Goal: Consume media (video, audio)

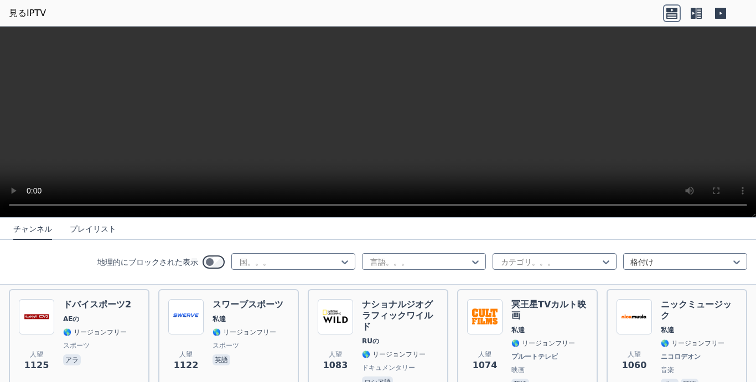
scroll to position [1328, 0]
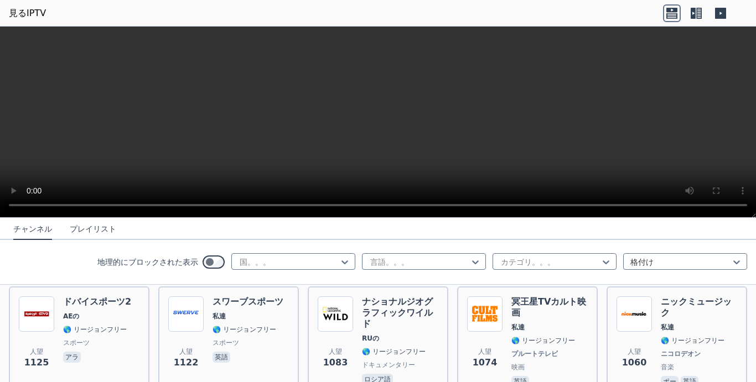
click at [693, 13] on icon at bounding box center [696, 13] width 18 height 18
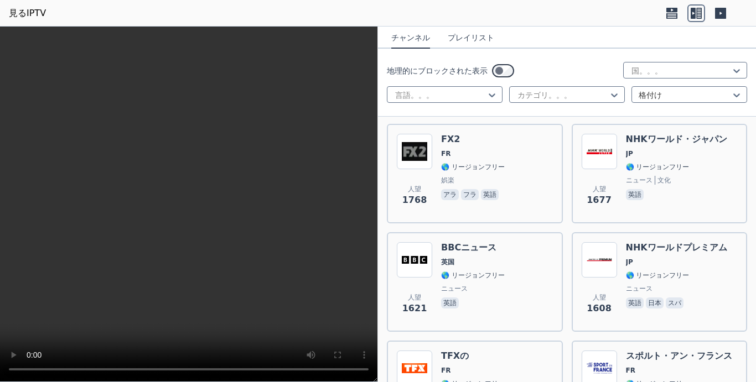
scroll to position [1660, 0]
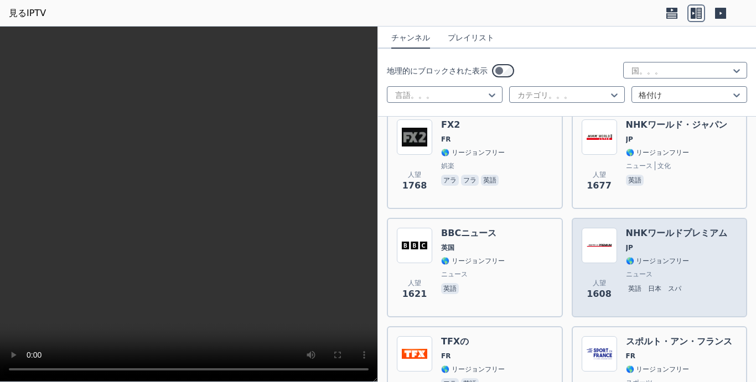
click at [641, 233] on div "NHKワールドプレミアム JP 🌎 リージョンフリー ニュース 英語 日本 スパ" at bounding box center [676, 268] width 101 height 80
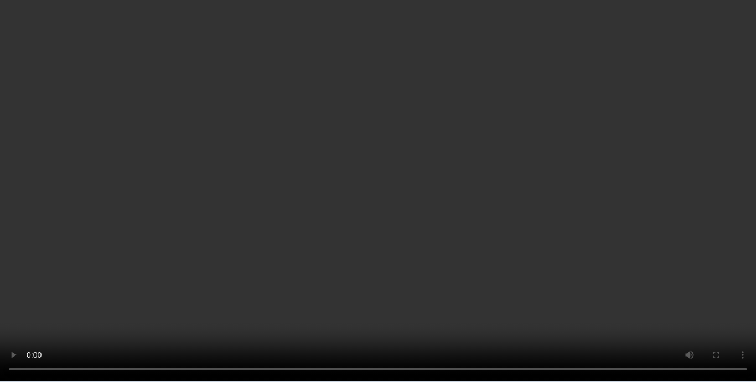
scroll to position [5256, 0]
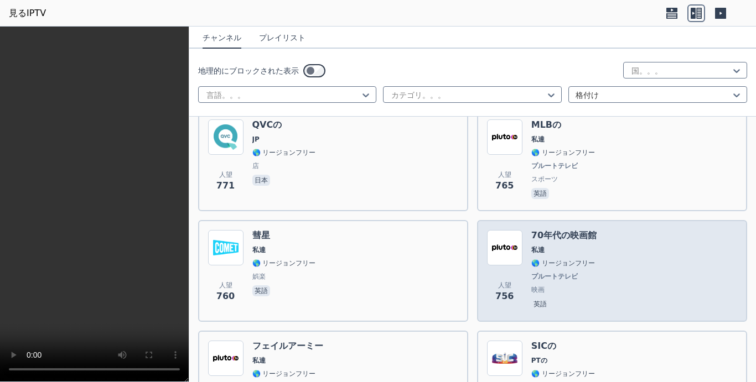
click at [490, 230] on img at bounding box center [504, 247] width 35 height 35
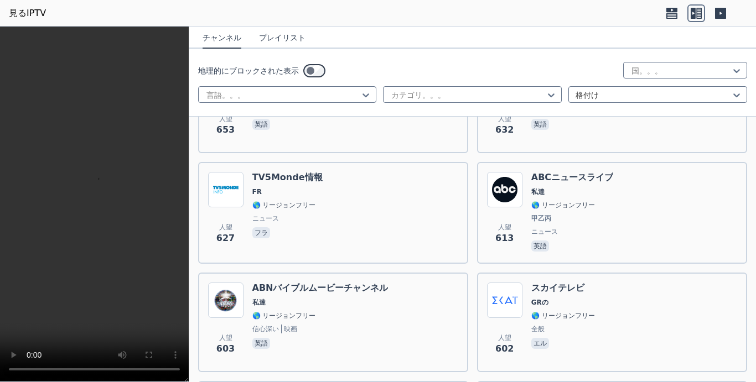
scroll to position [6694, 0]
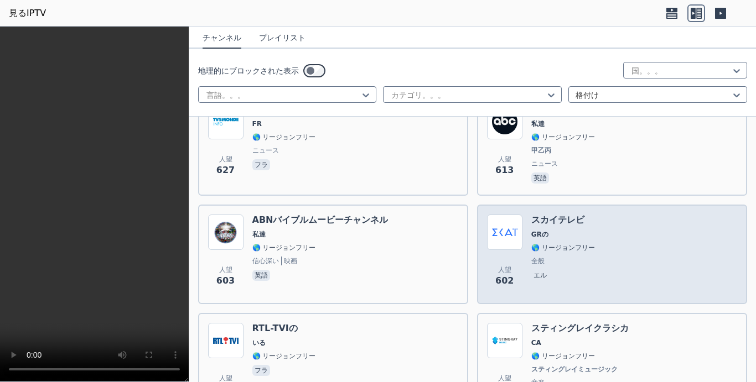
click at [500, 215] on img at bounding box center [504, 232] width 35 height 35
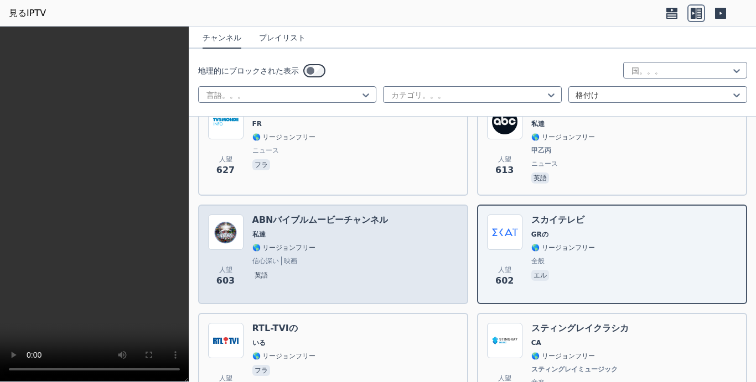
click at [285, 230] on span "私達" at bounding box center [320, 234] width 136 height 9
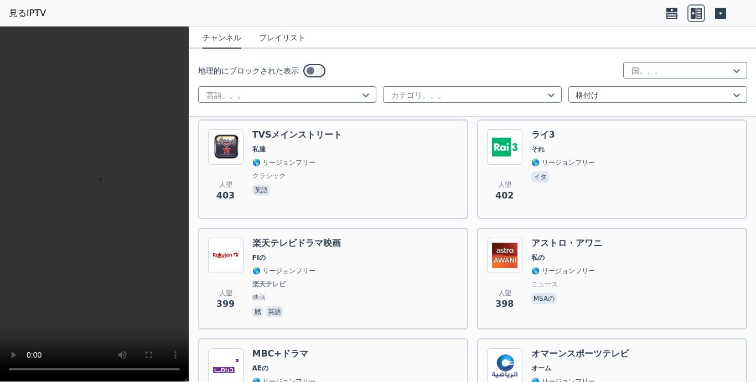
scroll to position [11176, 0]
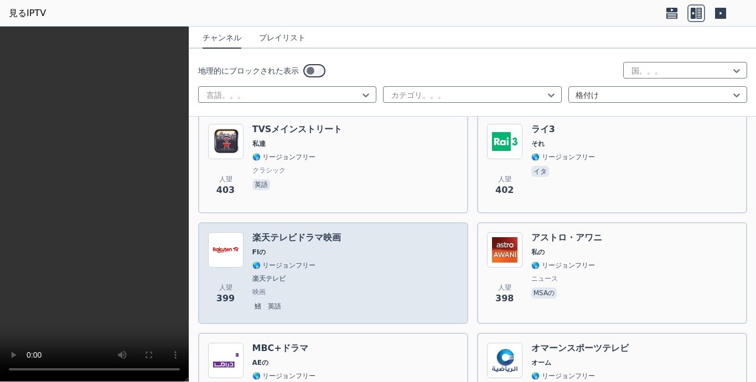
click at [283, 261] on span "🌎 リージョンフリー" at bounding box center [284, 265] width 64 height 9
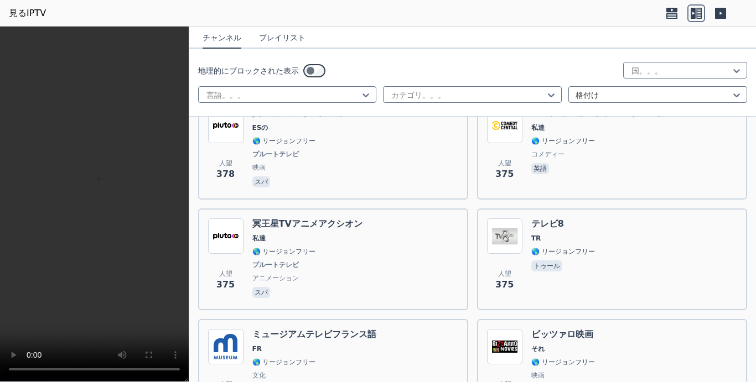
scroll to position [12338, 0]
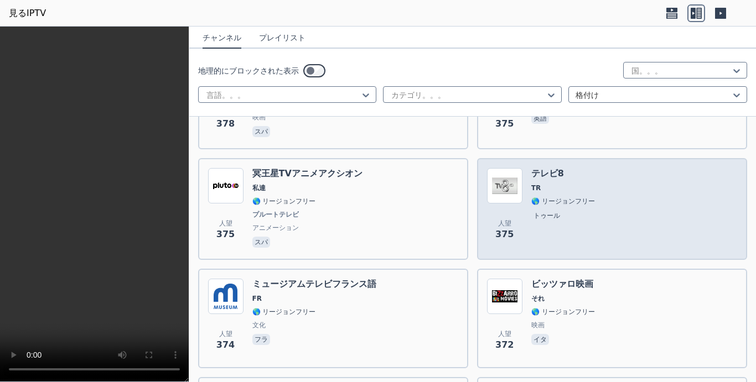
click at [500, 168] on img at bounding box center [504, 185] width 35 height 35
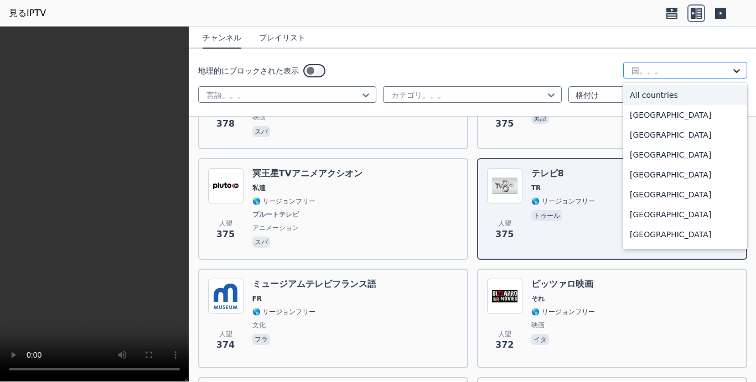
click at [731, 70] on icon at bounding box center [736, 70] width 11 height 11
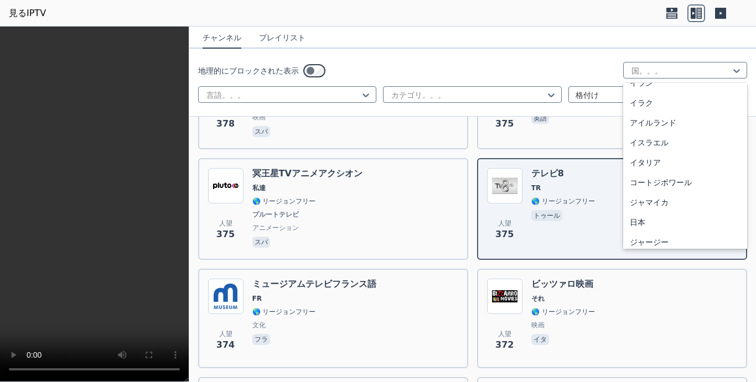
scroll to position [1770, 0]
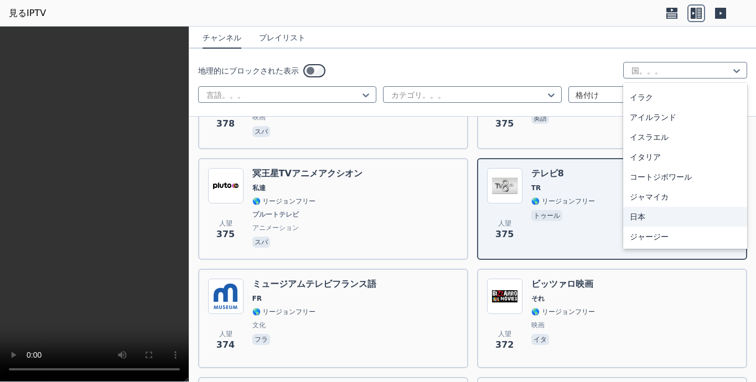
click at [633, 214] on div "日本" at bounding box center [685, 217] width 124 height 20
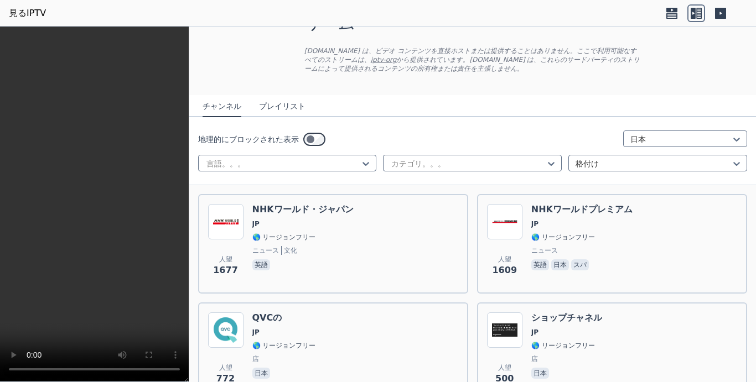
scroll to position [37, 0]
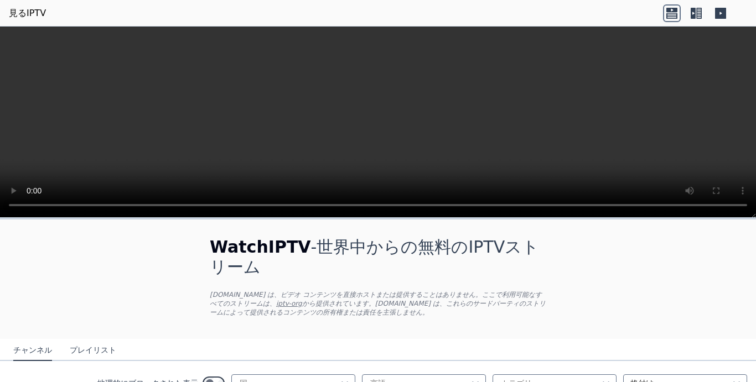
click at [690, 13] on icon at bounding box center [692, 13] width 5 height 11
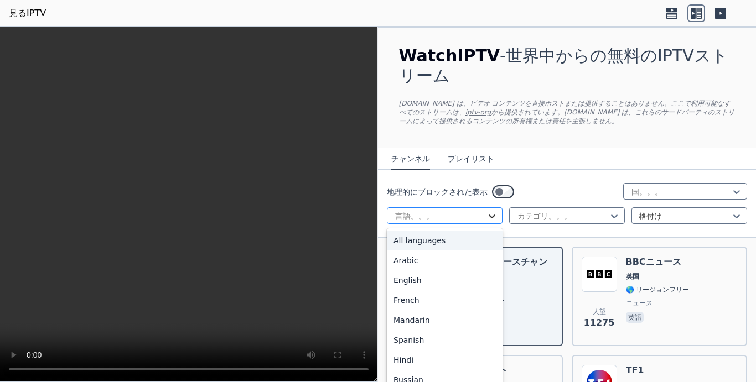
click at [489, 211] on icon at bounding box center [491, 216] width 11 height 11
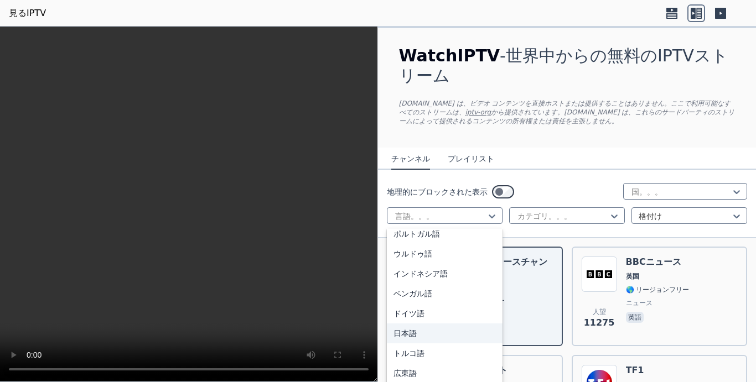
click at [407, 324] on div "日本語" at bounding box center [445, 334] width 116 height 20
